Goal: Find specific page/section: Find specific page/section

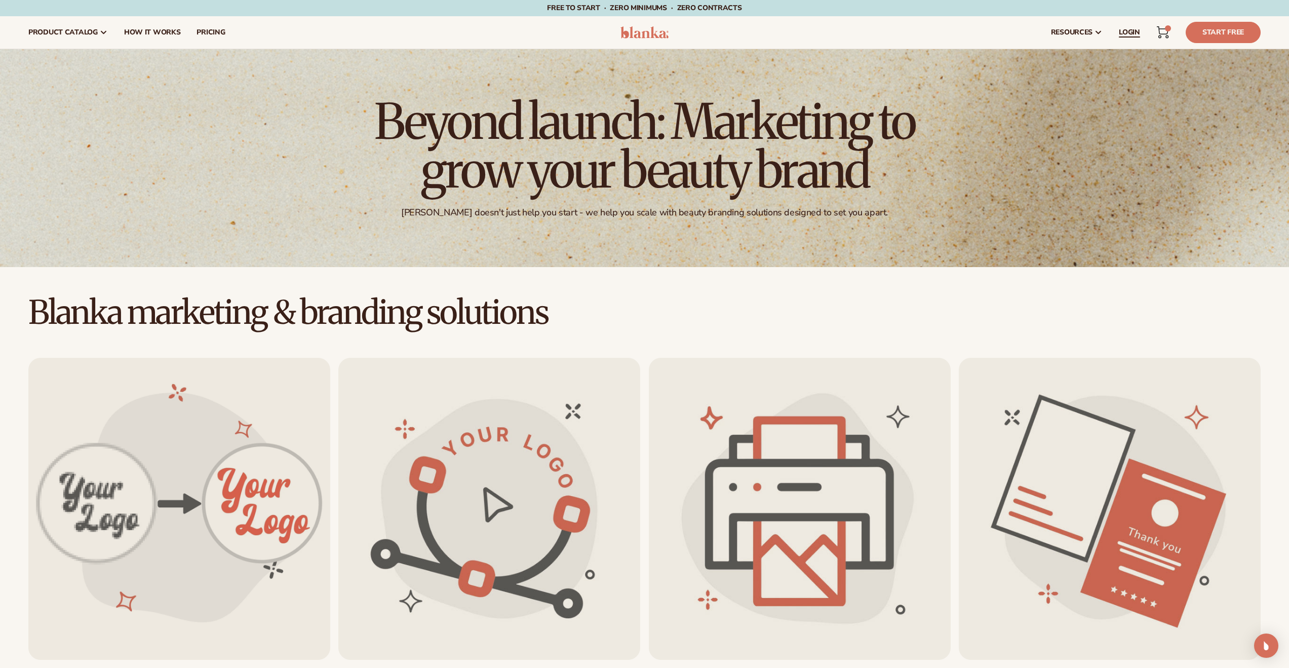
click at [1133, 32] on span "LOGIN" at bounding box center [1129, 32] width 21 height 8
